Goal: Transaction & Acquisition: Purchase product/service

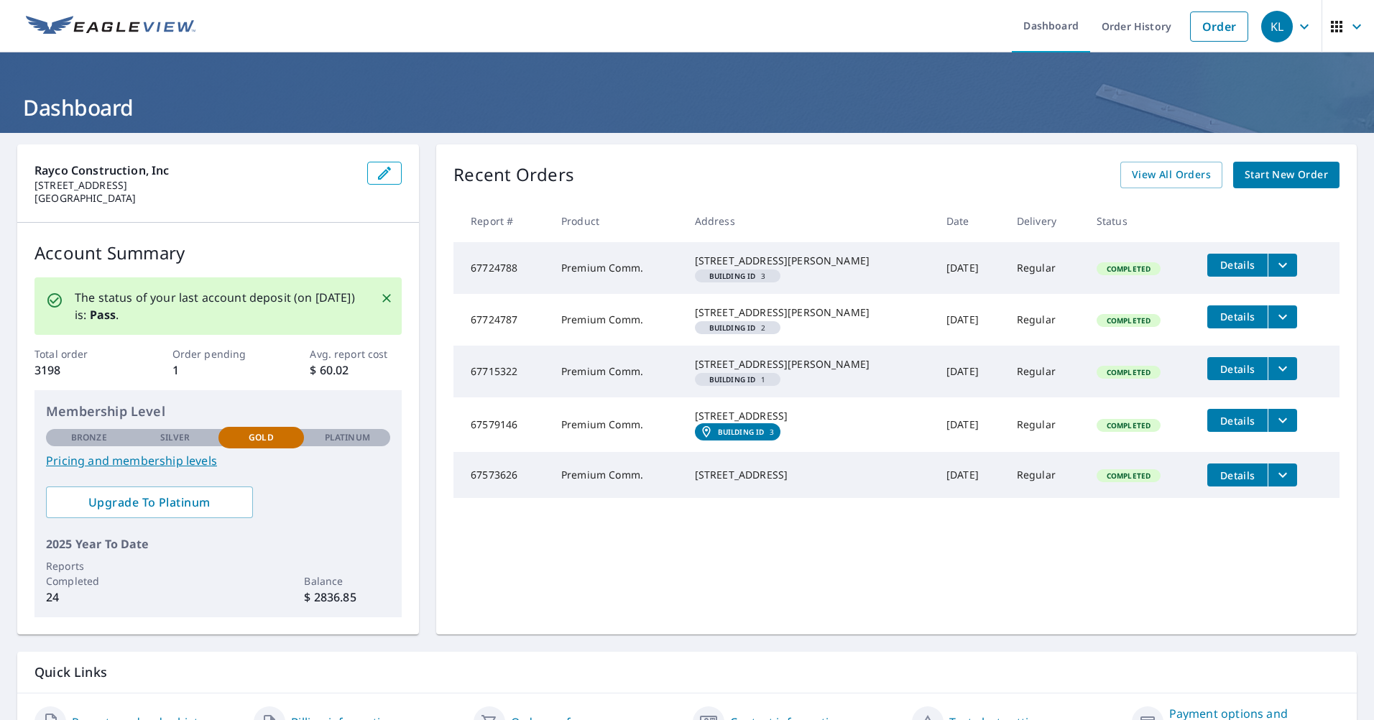
click at [1254, 171] on span "Start New Order" at bounding box center [1285, 175] width 83 height 18
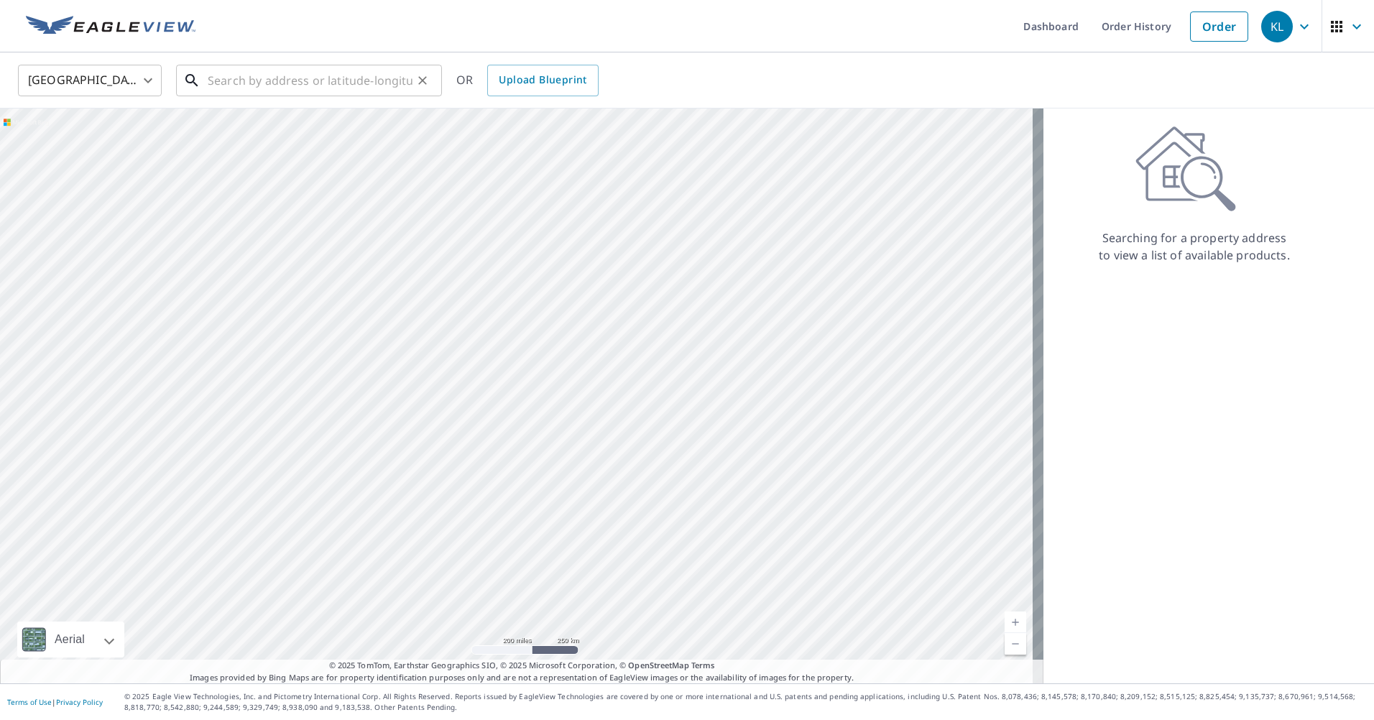
click at [247, 80] on input "text" at bounding box center [310, 80] width 205 height 40
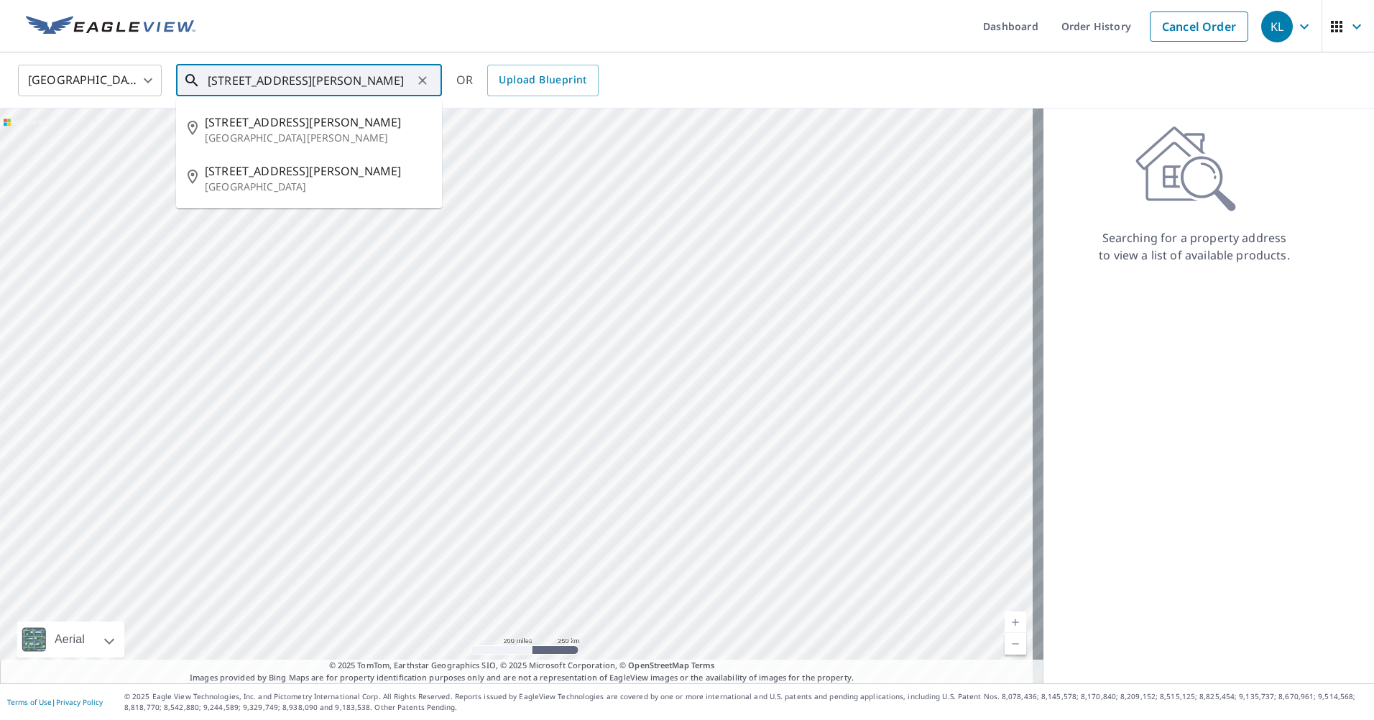
click at [241, 128] on span "[STREET_ADDRESS][PERSON_NAME]" at bounding box center [318, 122] width 226 height 17
type input "[STREET_ADDRESS][PERSON_NAME][PERSON_NAME]"
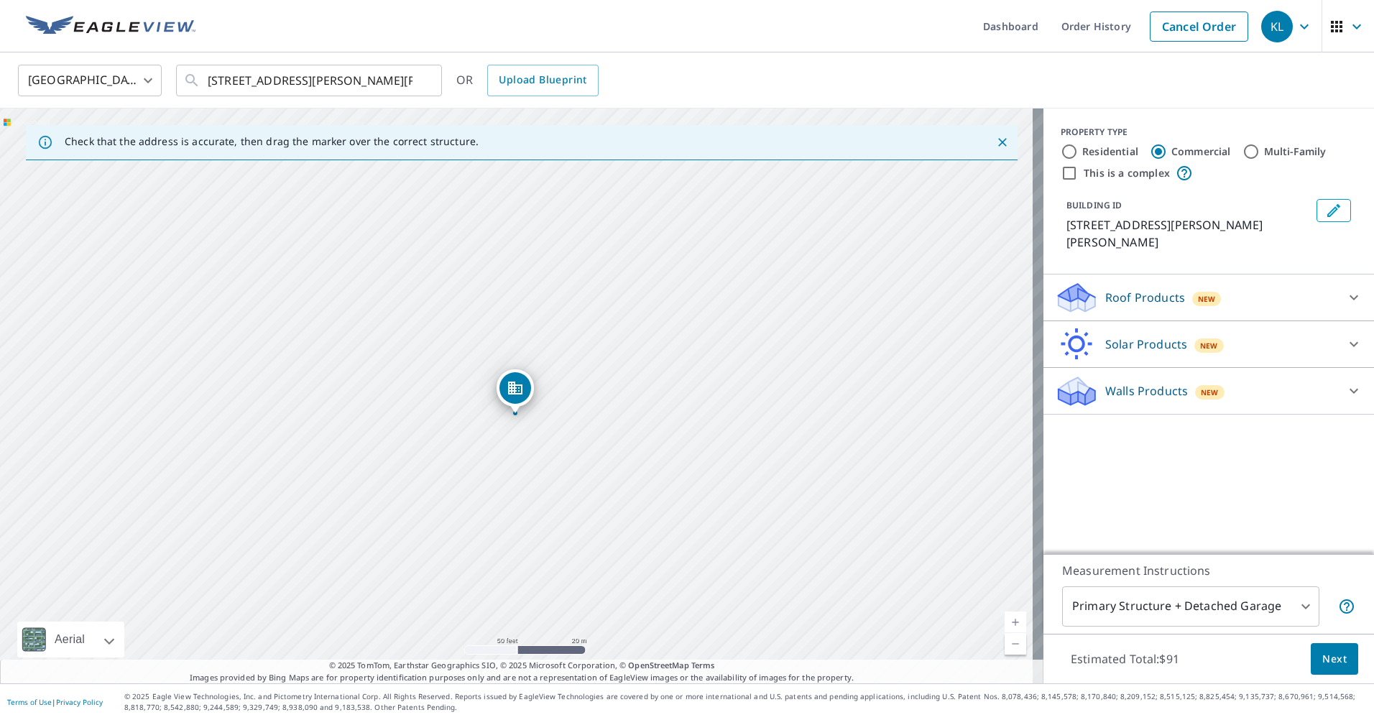
drag, startPoint x: 787, startPoint y: 296, endPoint x: 653, endPoint y: 374, distance: 154.9
click at [655, 374] on div "[STREET_ADDRESS][PERSON_NAME][PERSON_NAME]" at bounding box center [521, 395] width 1043 height 575
drag, startPoint x: 733, startPoint y: 514, endPoint x: 644, endPoint y: 347, distance: 189.0
click at [644, 347] on div "[STREET_ADDRESS][PERSON_NAME][PERSON_NAME]" at bounding box center [521, 395] width 1043 height 575
drag, startPoint x: 813, startPoint y: 262, endPoint x: 705, endPoint y: 269, distance: 108.0
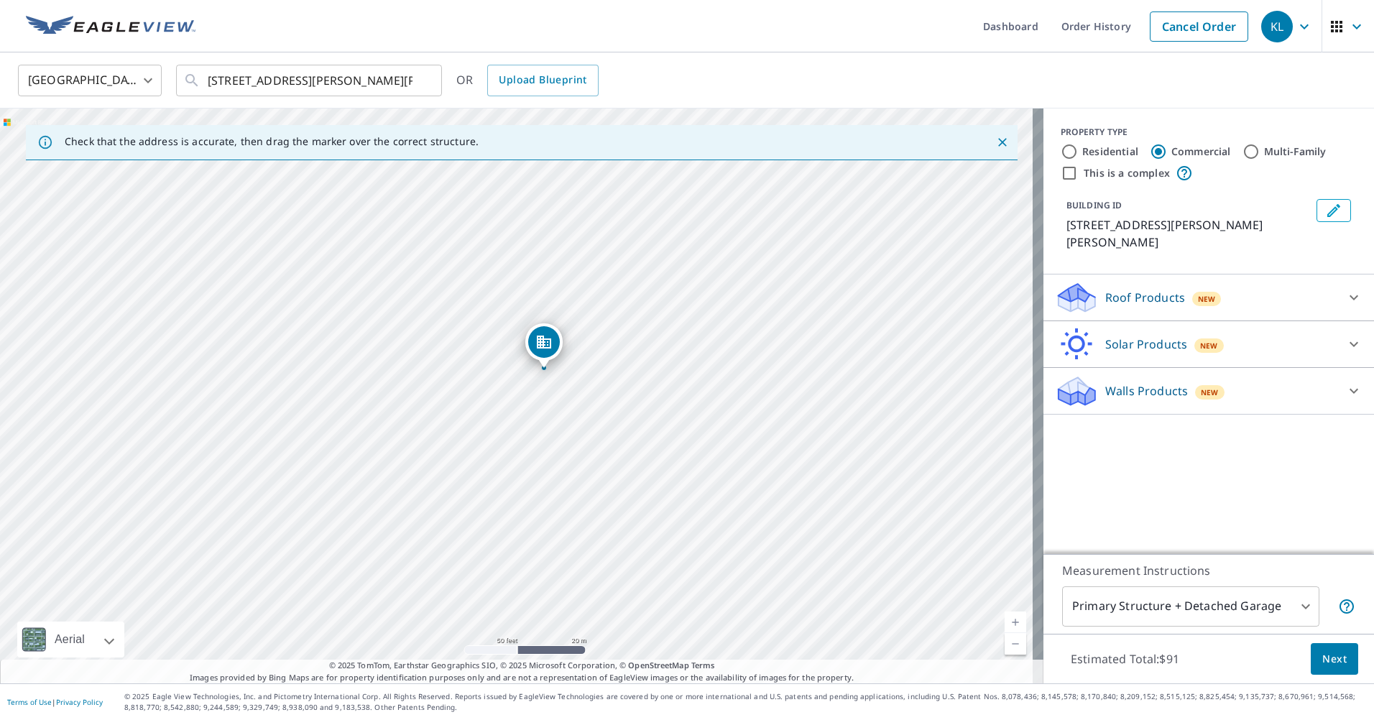
click at [705, 269] on div "[STREET_ADDRESS][PERSON_NAME][PERSON_NAME]" at bounding box center [521, 395] width 1043 height 575
drag, startPoint x: 601, startPoint y: 338, endPoint x: 600, endPoint y: 360, distance: 21.6
click at [600, 360] on div "[STREET_ADDRESS][PERSON_NAME][PERSON_NAME]" at bounding box center [521, 395] width 1043 height 575
click at [1060, 175] on input "This is a complex" at bounding box center [1068, 173] width 17 height 17
checkbox input "true"
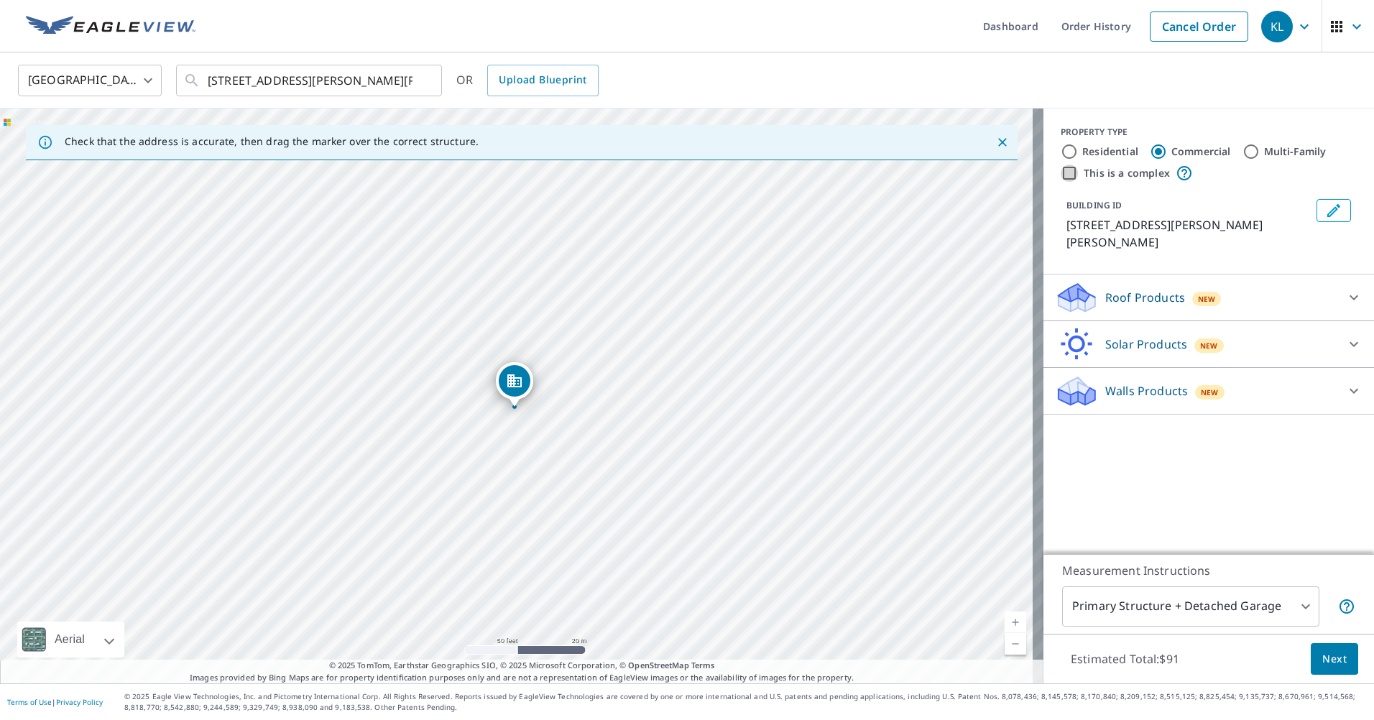
type input "4"
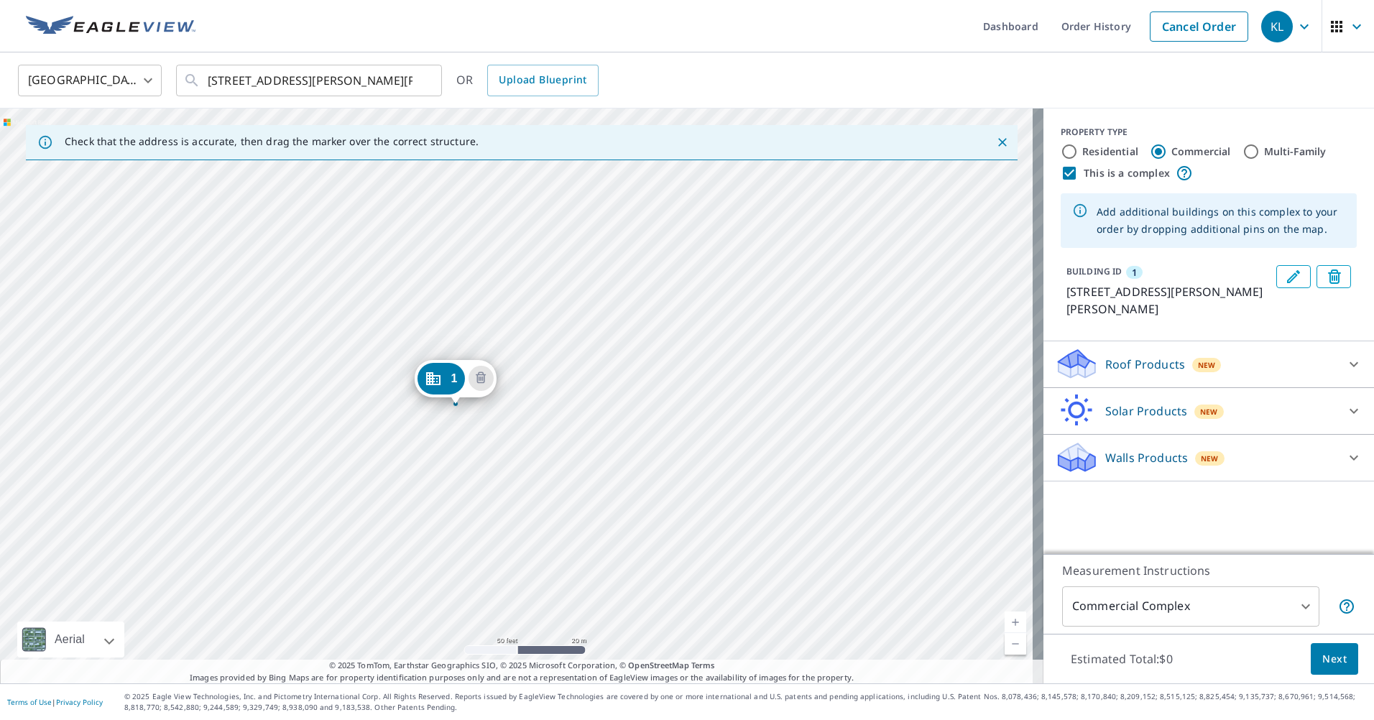
drag, startPoint x: 616, startPoint y: 358, endPoint x: 555, endPoint y: 369, distance: 62.0
click at [555, 369] on div "1 [STREET_ADDRESS][PERSON_NAME][PERSON_NAME]" at bounding box center [521, 395] width 1043 height 575
drag, startPoint x: 442, startPoint y: 381, endPoint x: 467, endPoint y: 381, distance: 25.1
click at [1151, 358] on p "Roof Products" at bounding box center [1145, 364] width 80 height 17
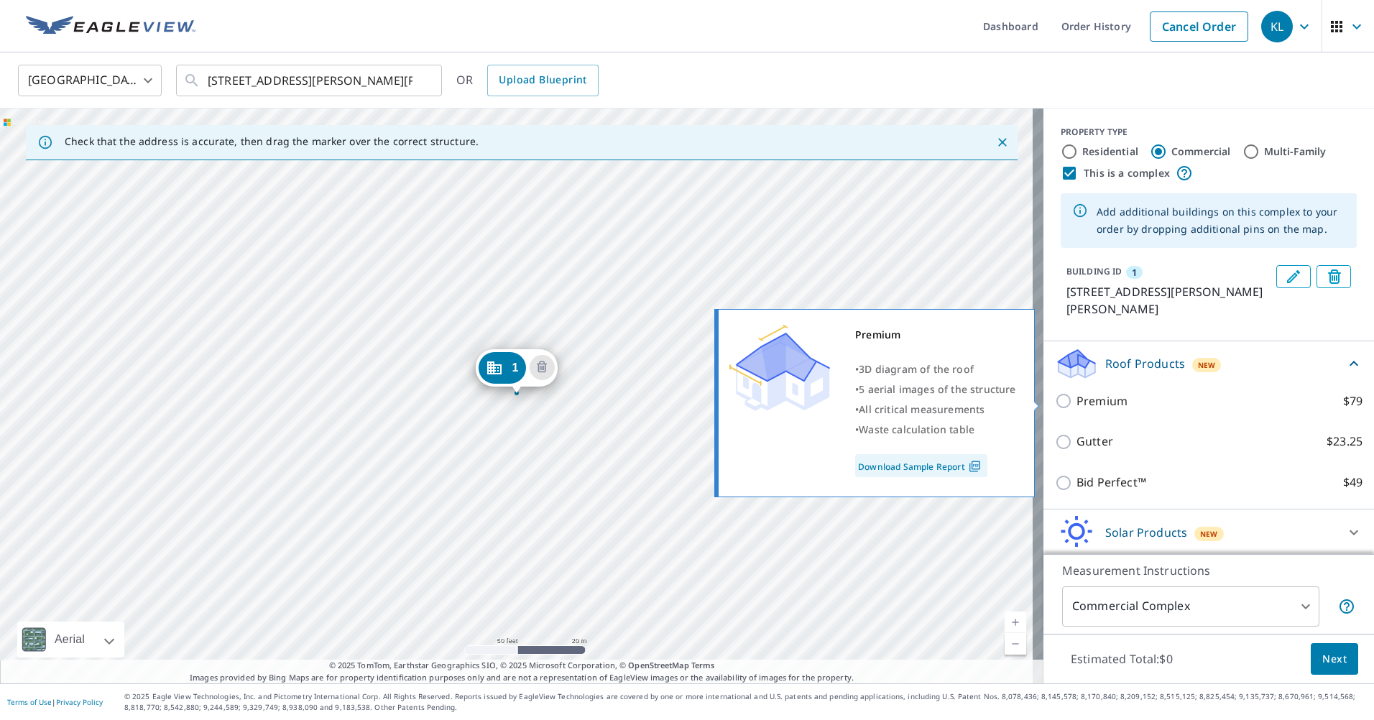
click at [1055, 399] on input "Premium $79" at bounding box center [1066, 400] width 22 height 17
checkbox input "true"
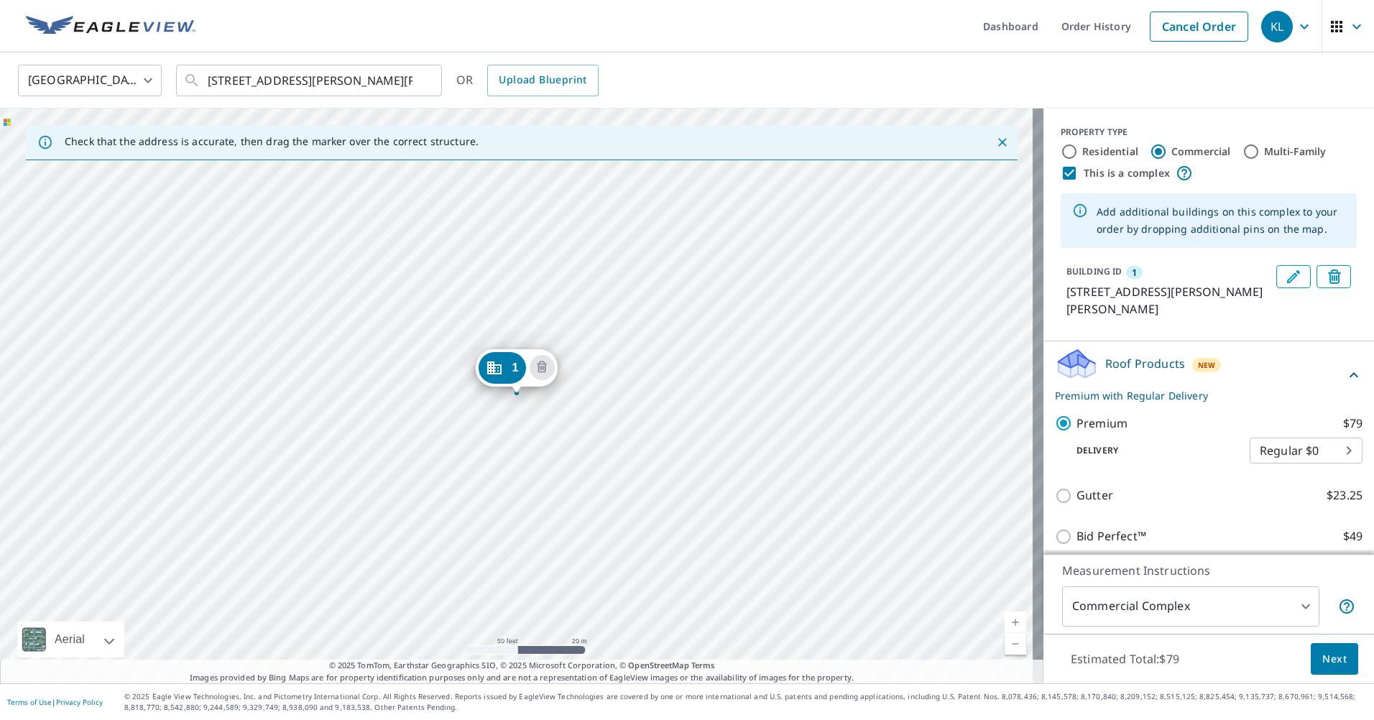
click at [1238, 371] on div "Roof Products New Premium with Regular Delivery" at bounding box center [1200, 375] width 290 height 56
